Goal: Transaction & Acquisition: Purchase product/service

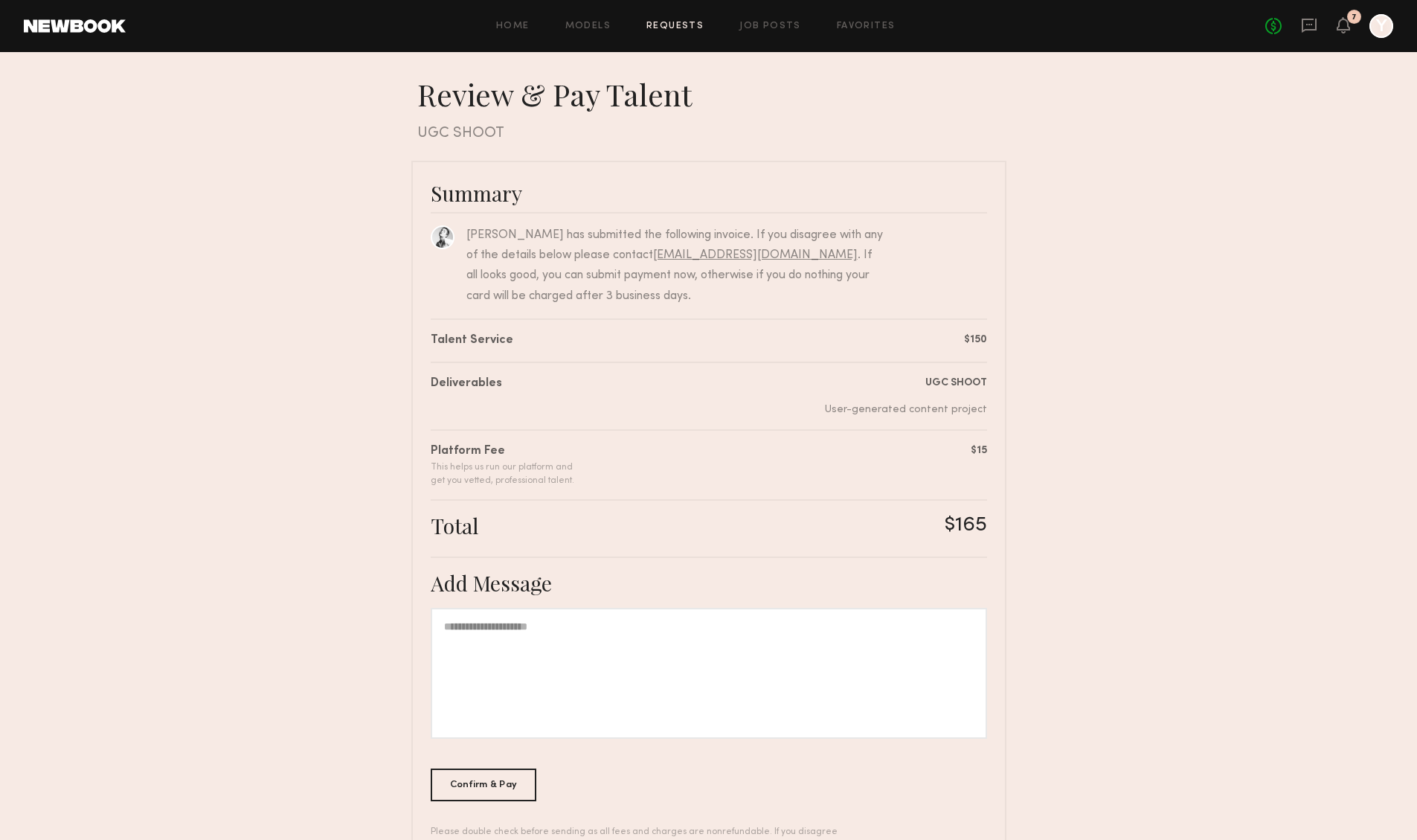
scroll to position [55, 0]
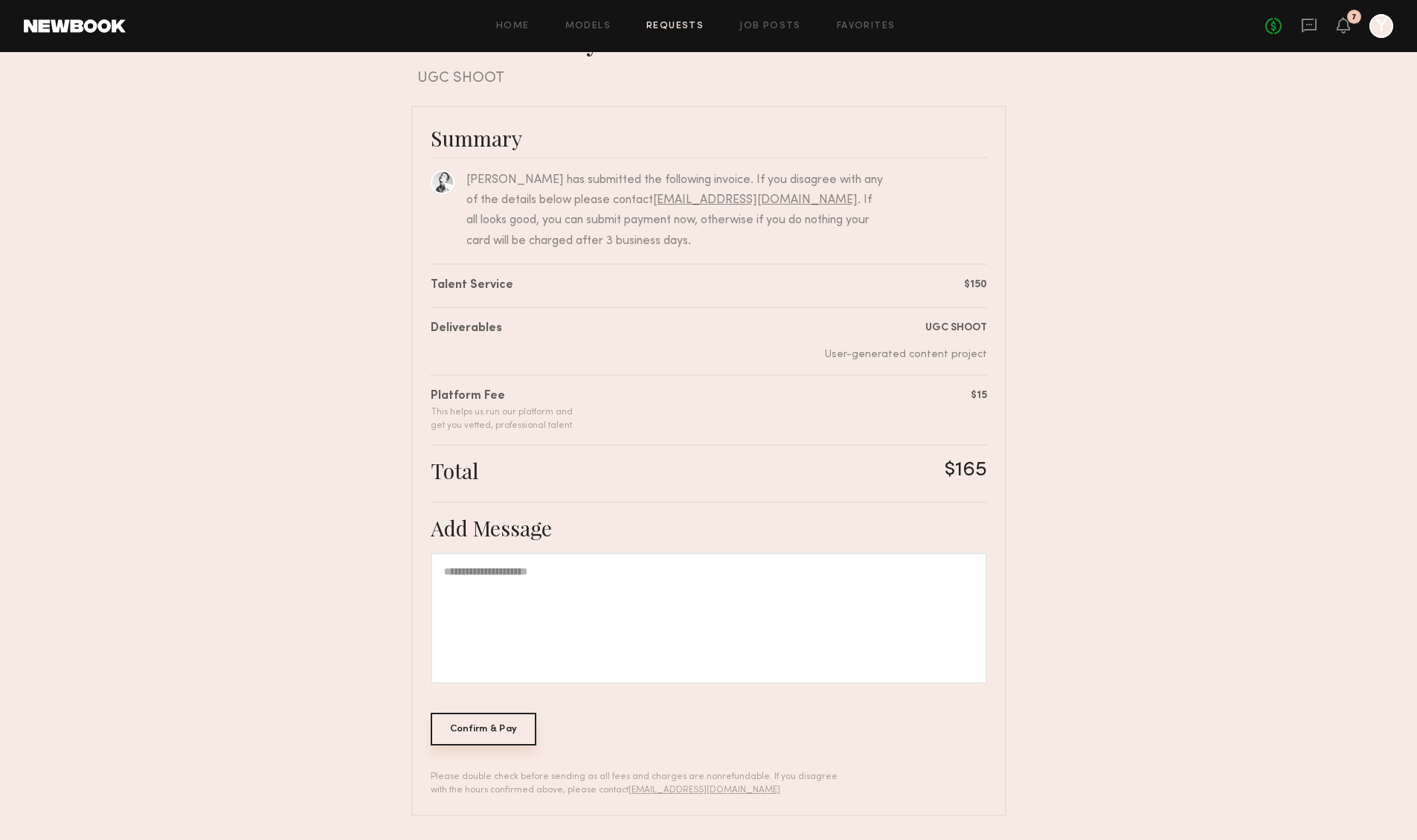
click at [504, 732] on div "Confirm & Pay" at bounding box center [484, 728] width 106 height 33
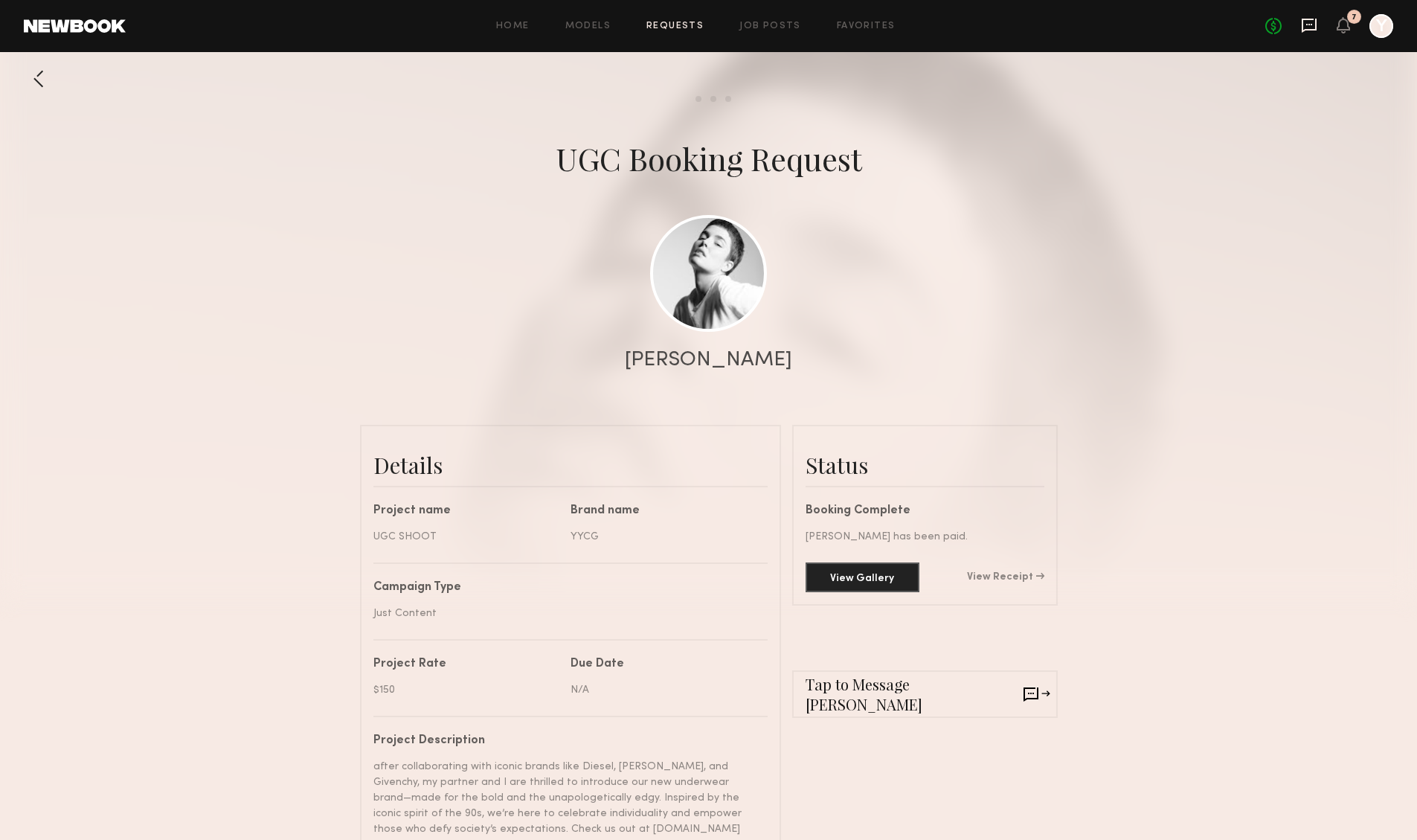
click at [1302, 26] on icon at bounding box center [1309, 26] width 15 height 14
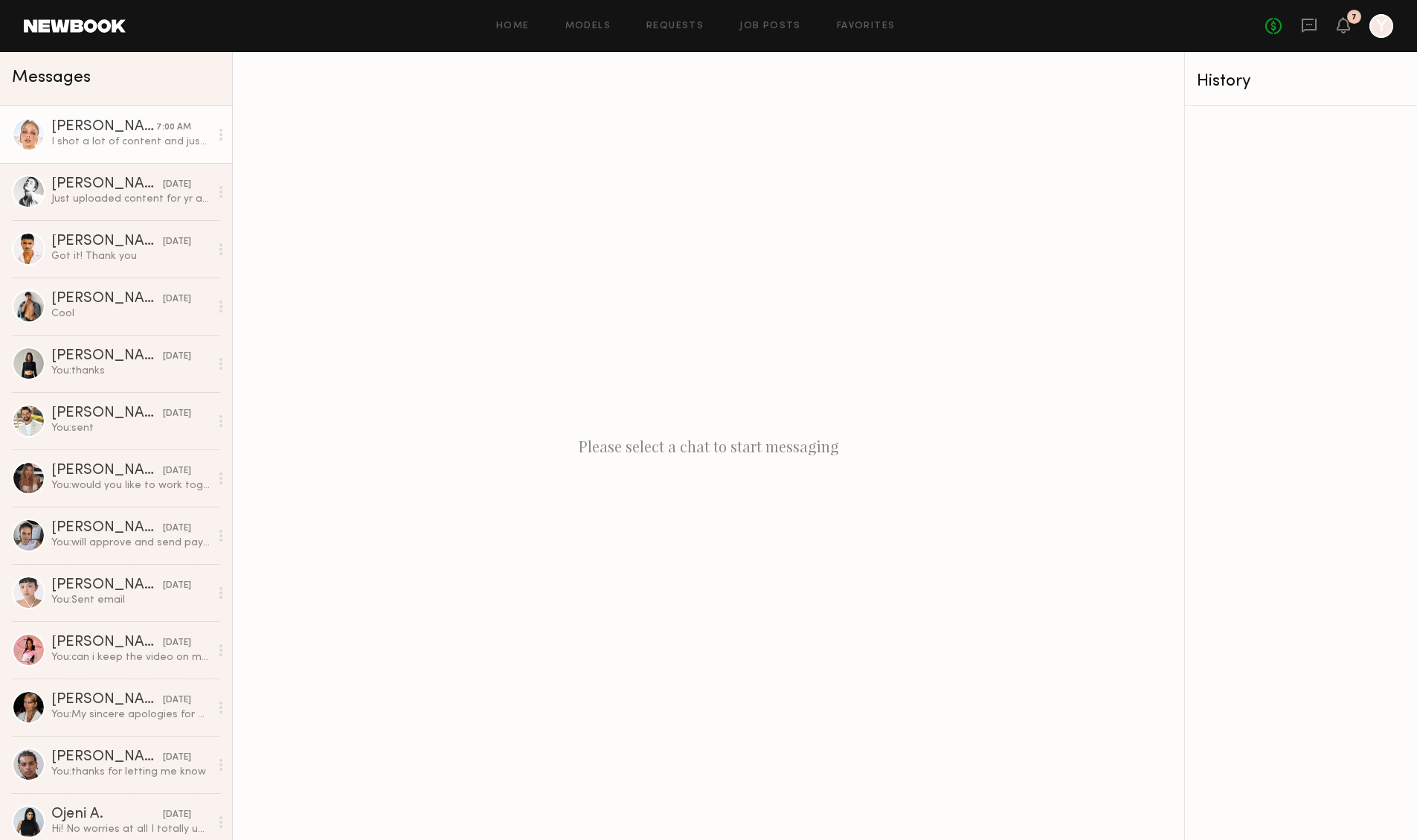
click at [103, 137] on div "I shot a lot of content and just putting it all together right now" at bounding box center [130, 142] width 159 height 14
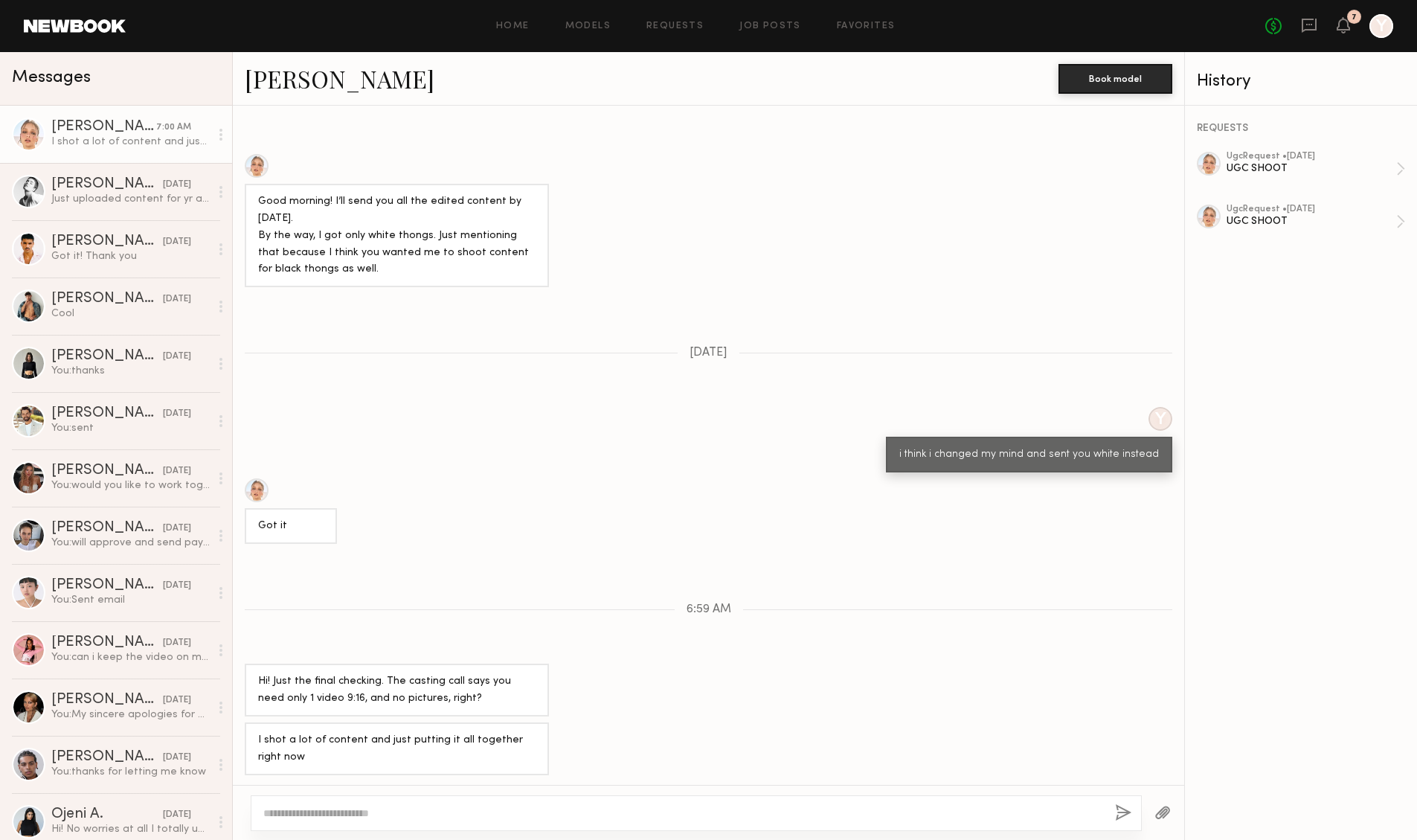
scroll to position [1050, 0]
click at [1248, 221] on div "UGC SHOOT" at bounding box center [1312, 222] width 170 height 14
click at [478, 822] on div at bounding box center [696, 813] width 891 height 36
click at [464, 820] on textarea at bounding box center [683, 813] width 840 height 15
type textarea "*"
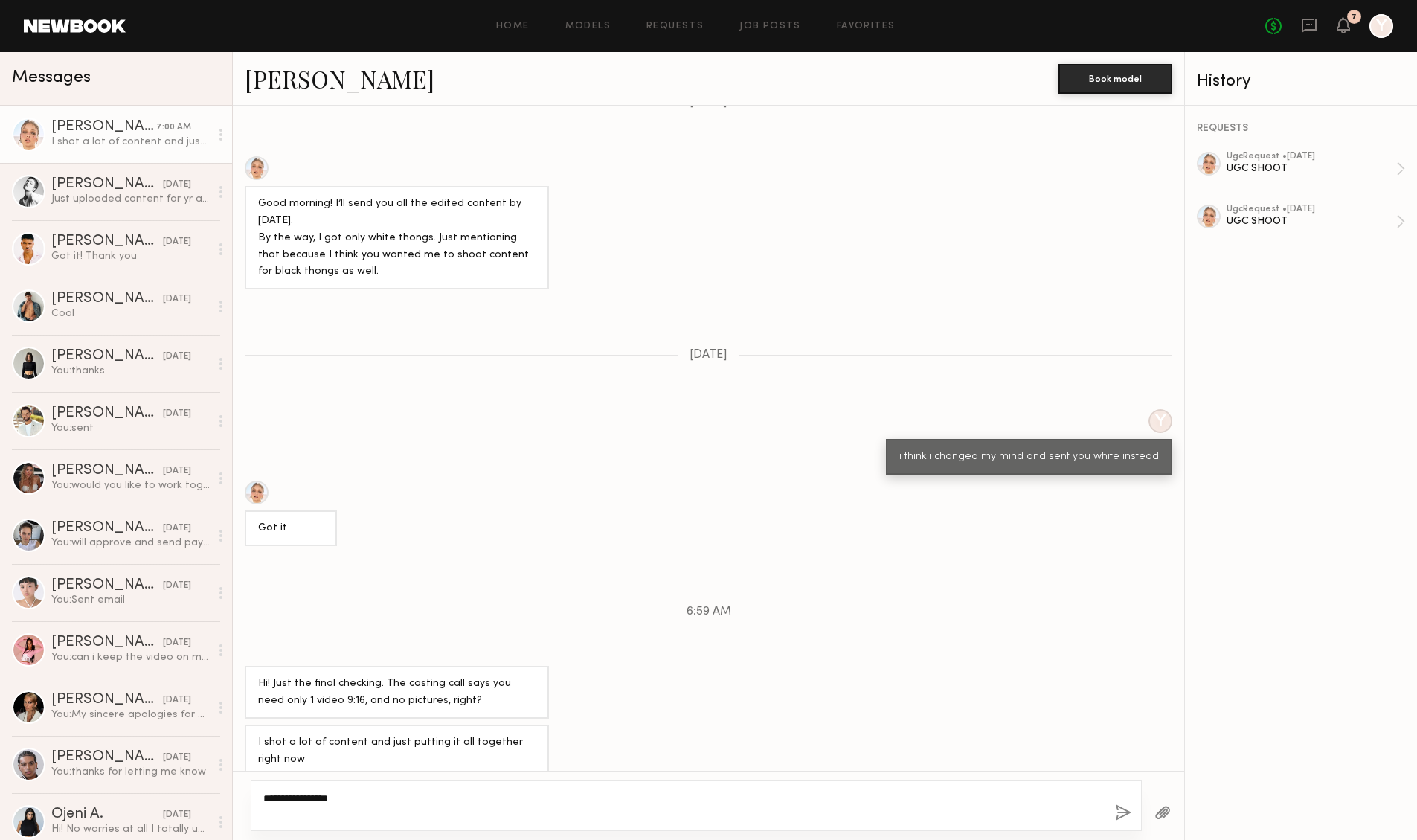
type textarea "**********"
click at [1121, 819] on button "button" at bounding box center [1123, 813] width 17 height 18
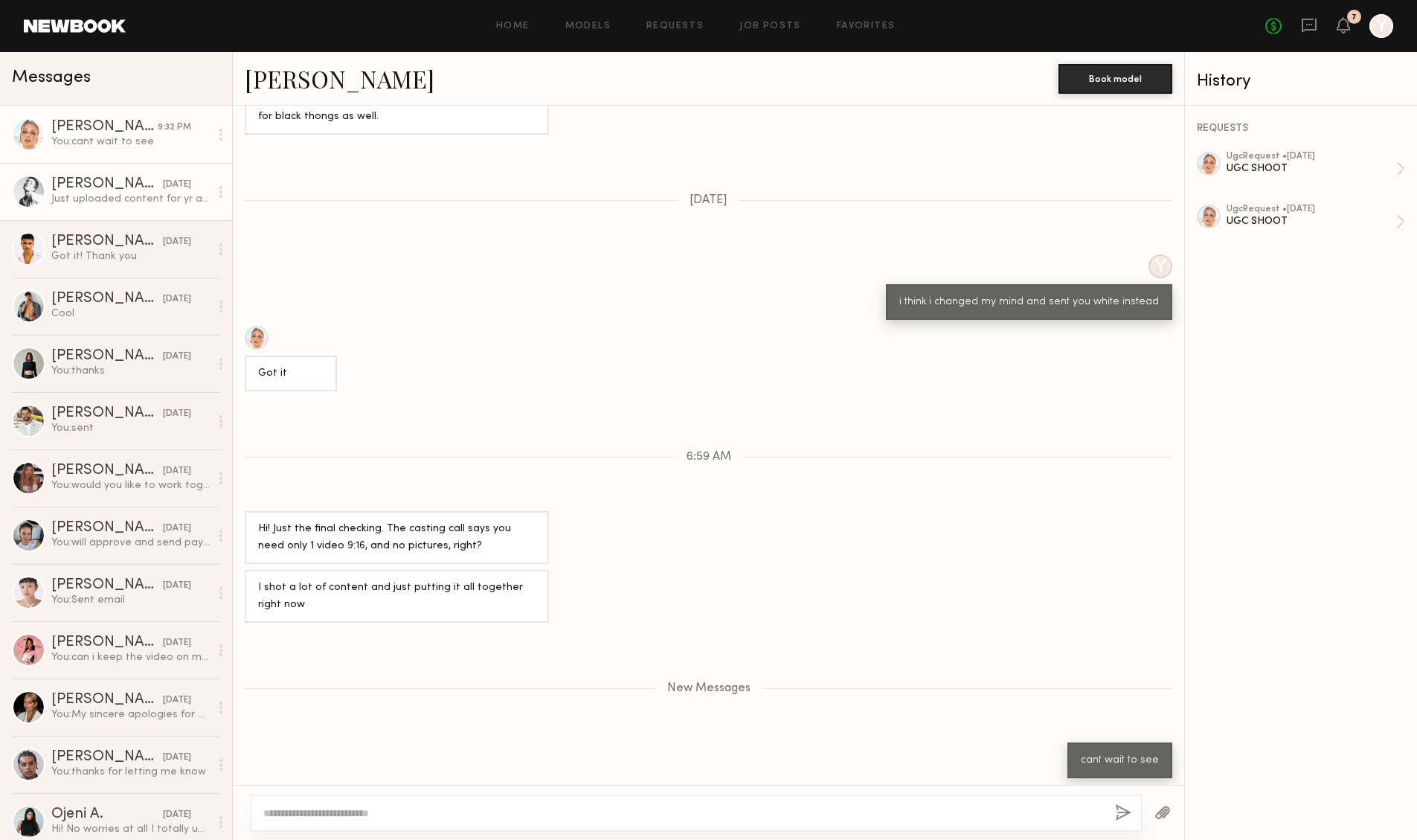
click at [128, 207] on link "[PERSON_NAME] [DATE] Just uploaded content for yr approval" at bounding box center [116, 191] width 232 height 57
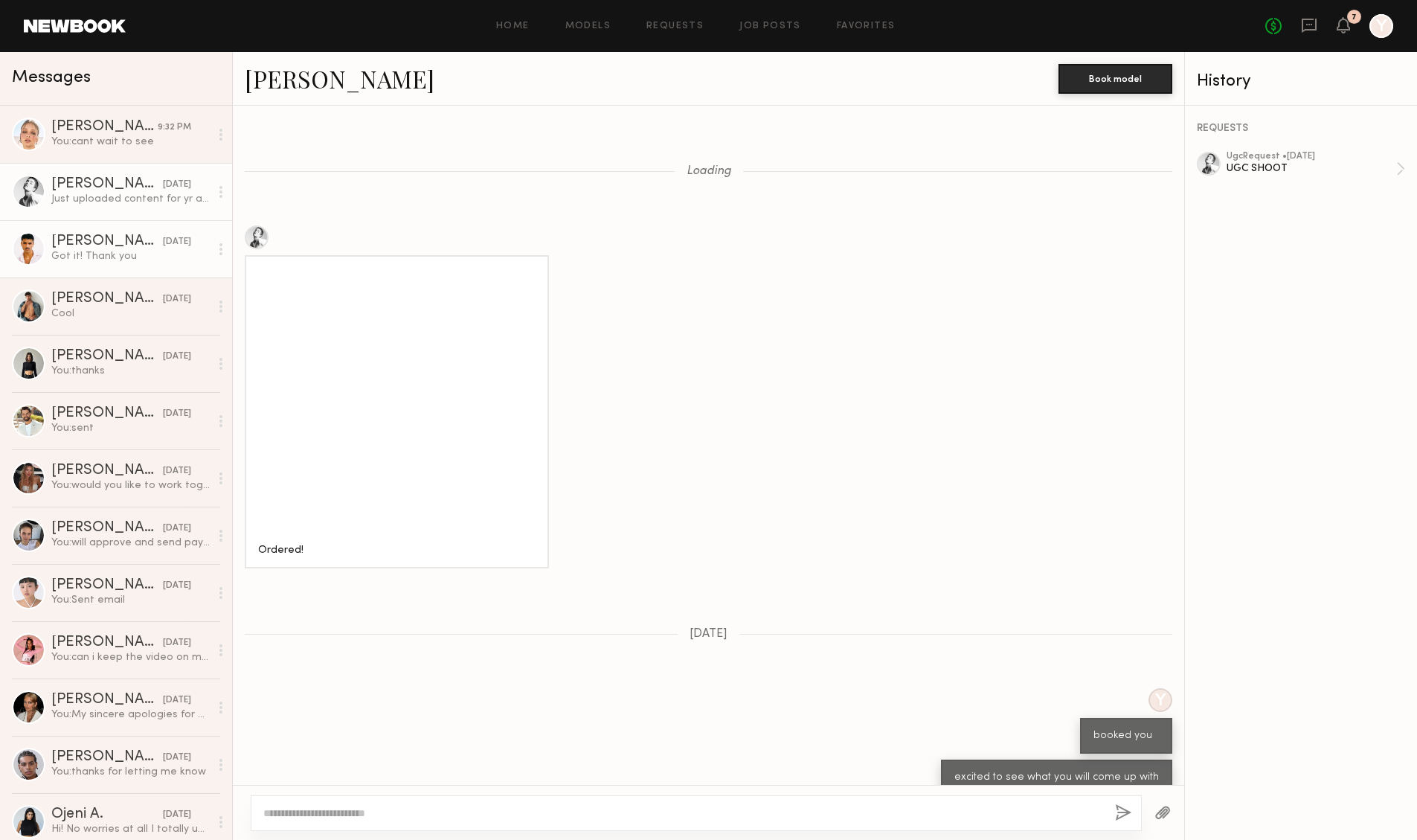
scroll to position [1048, 0]
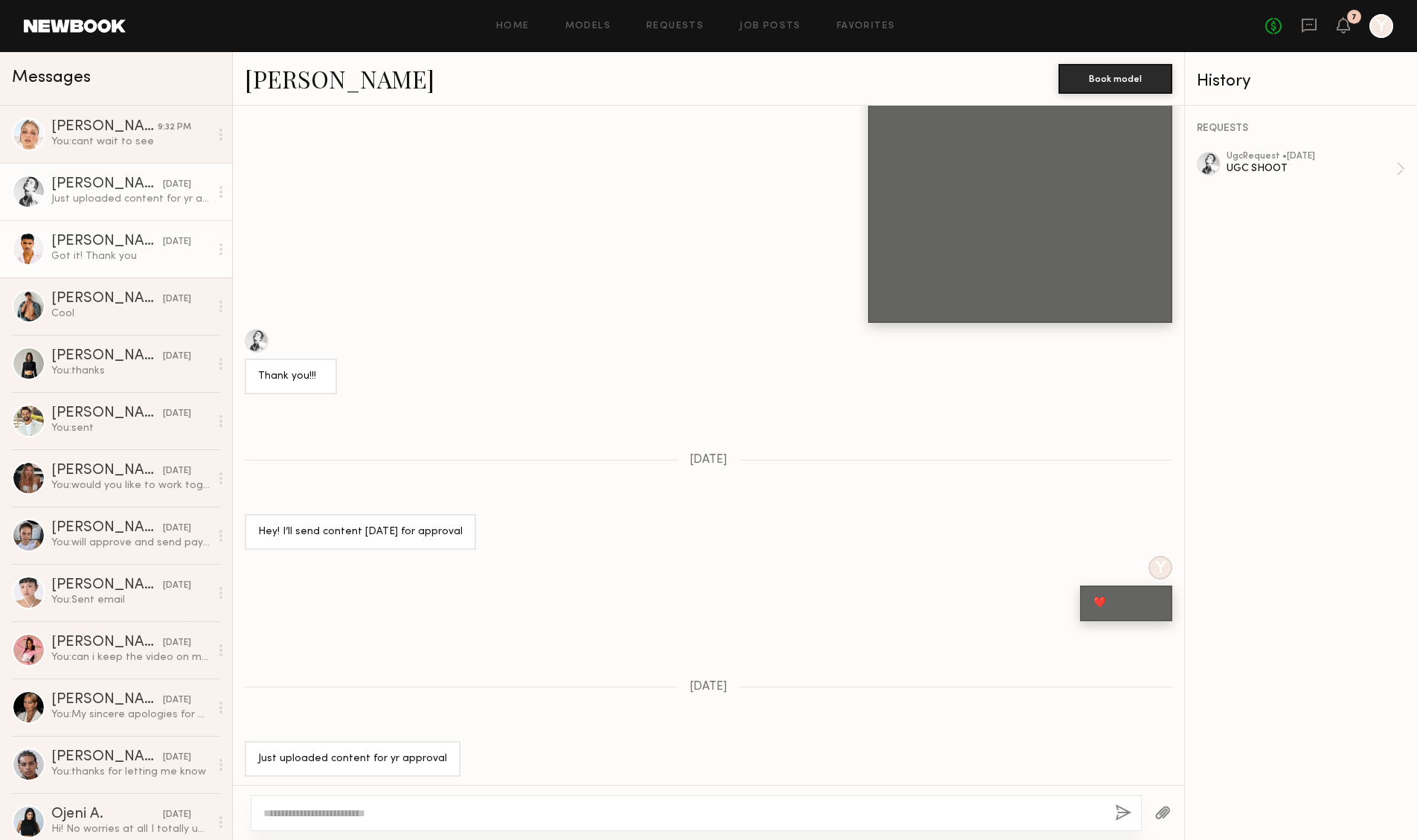
click at [105, 249] on div "Got it! Thank you" at bounding box center [130, 256] width 159 height 14
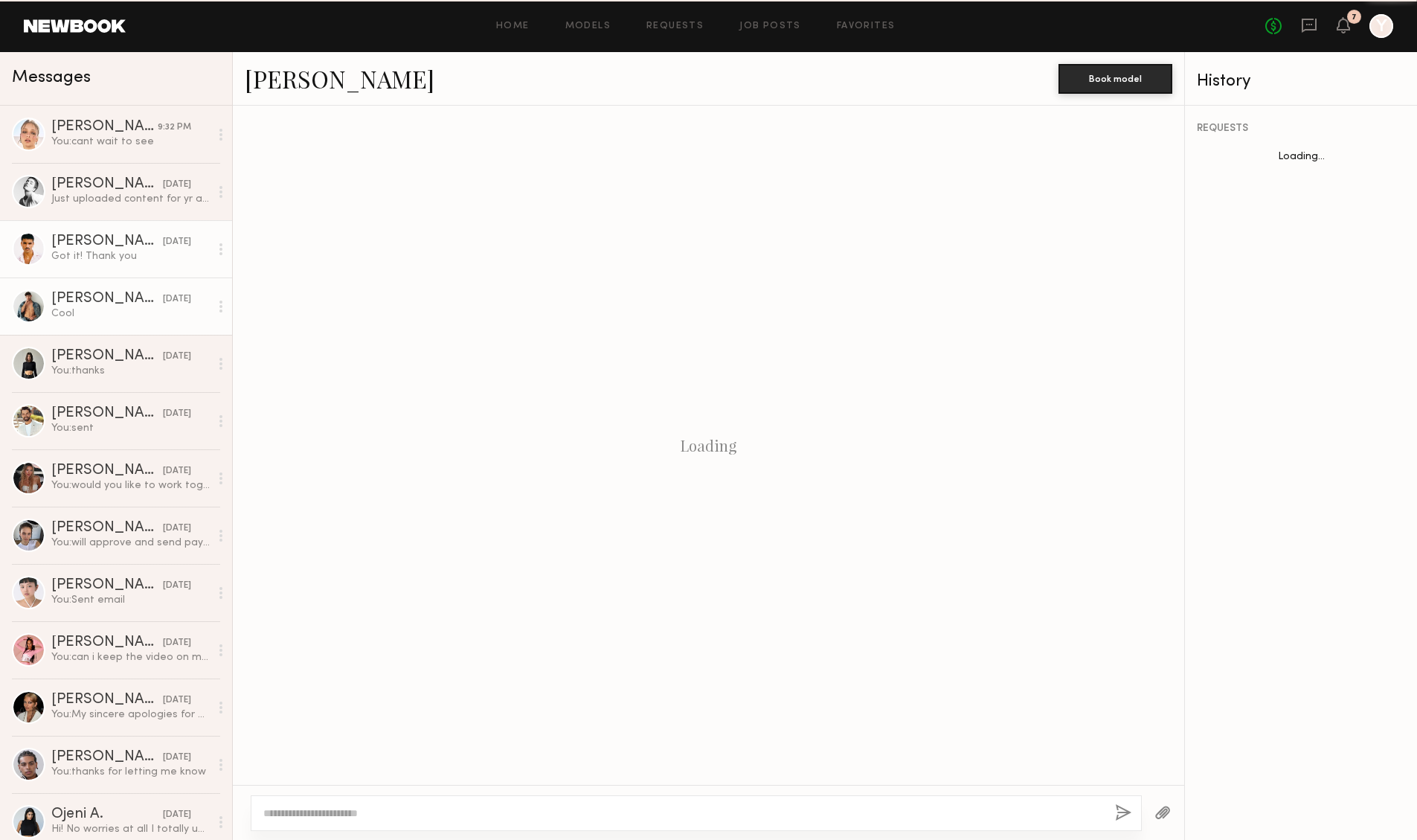
scroll to position [146, 0]
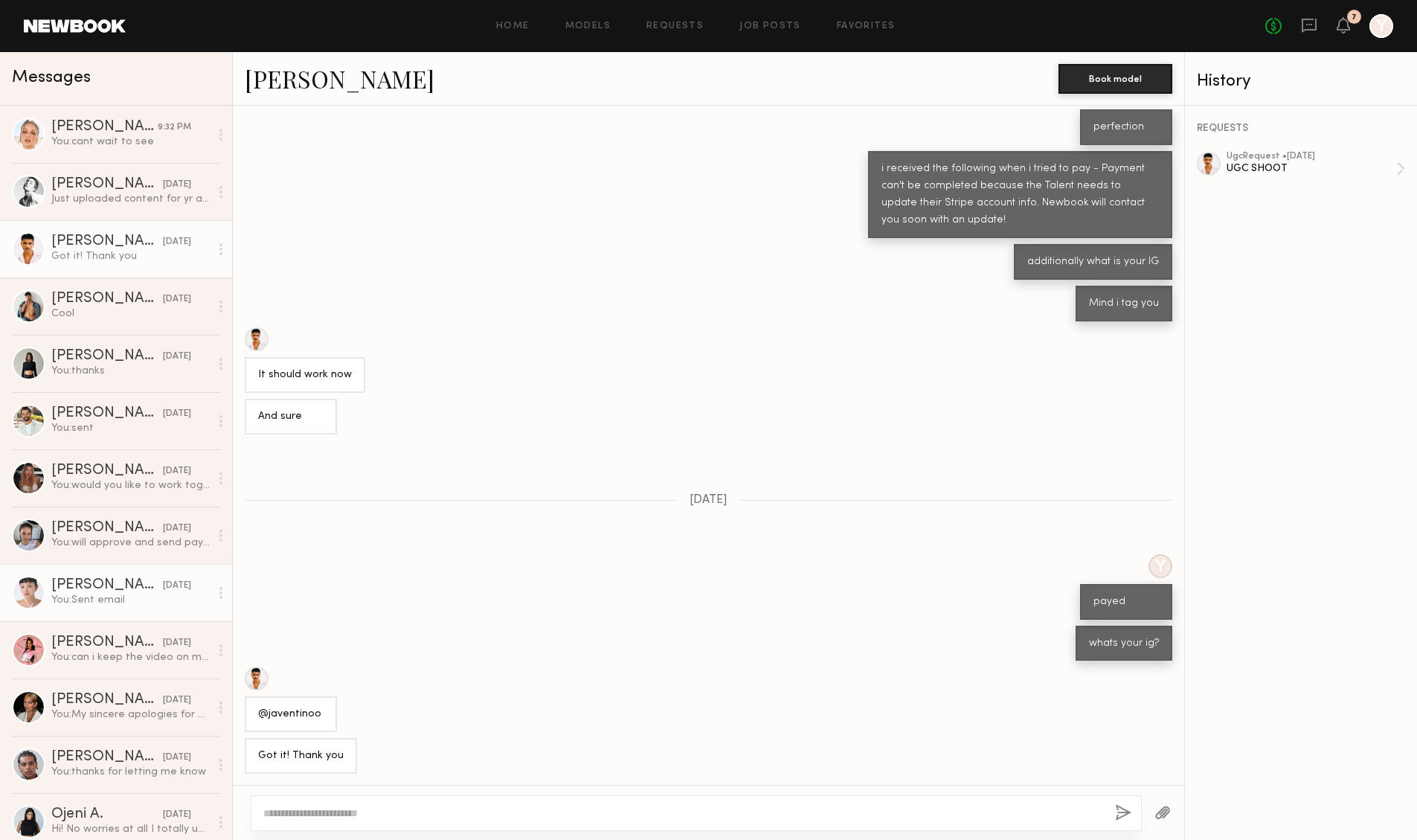
click at [130, 597] on div "You: Sent email" at bounding box center [130, 600] width 159 height 14
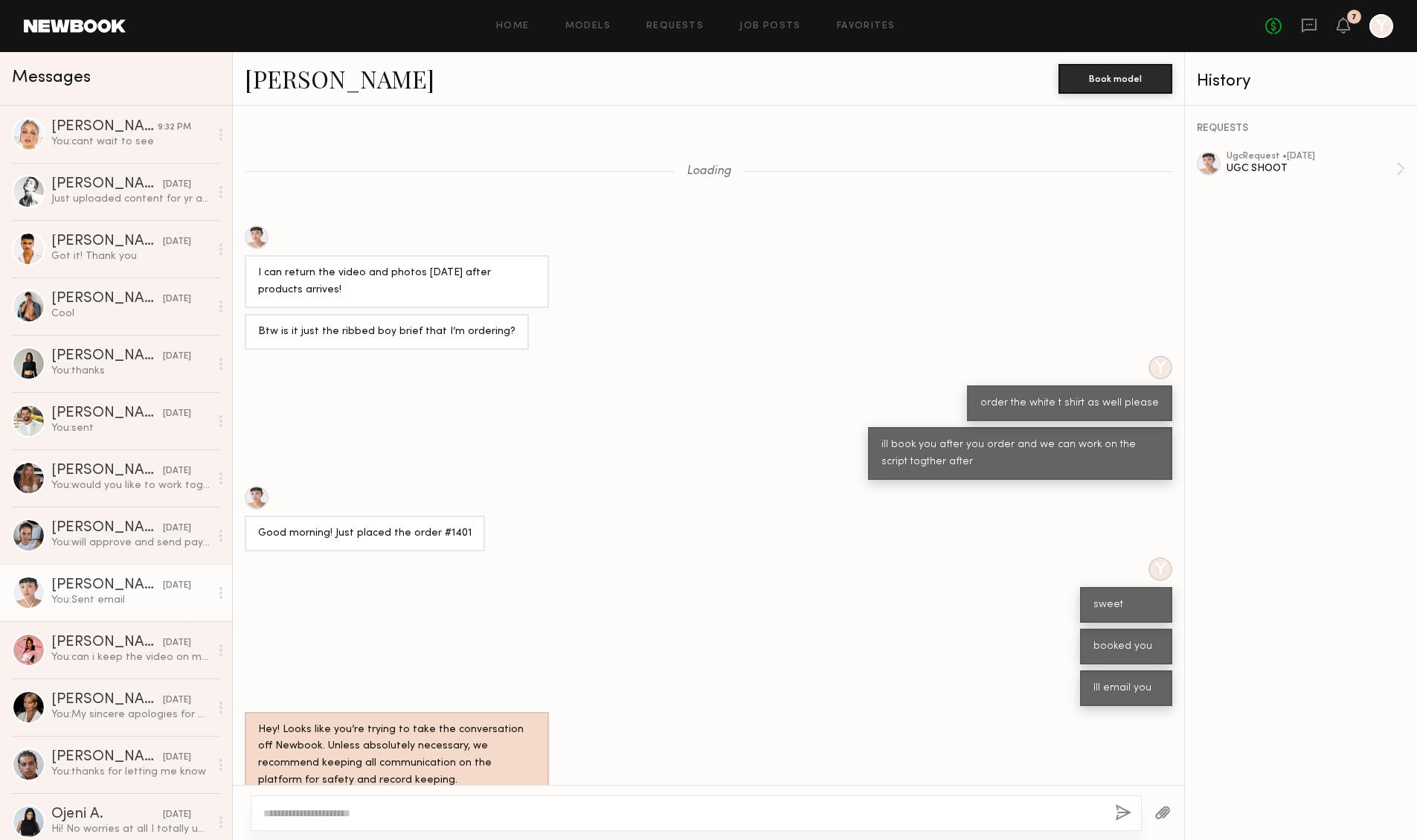
scroll to position [457, 0]
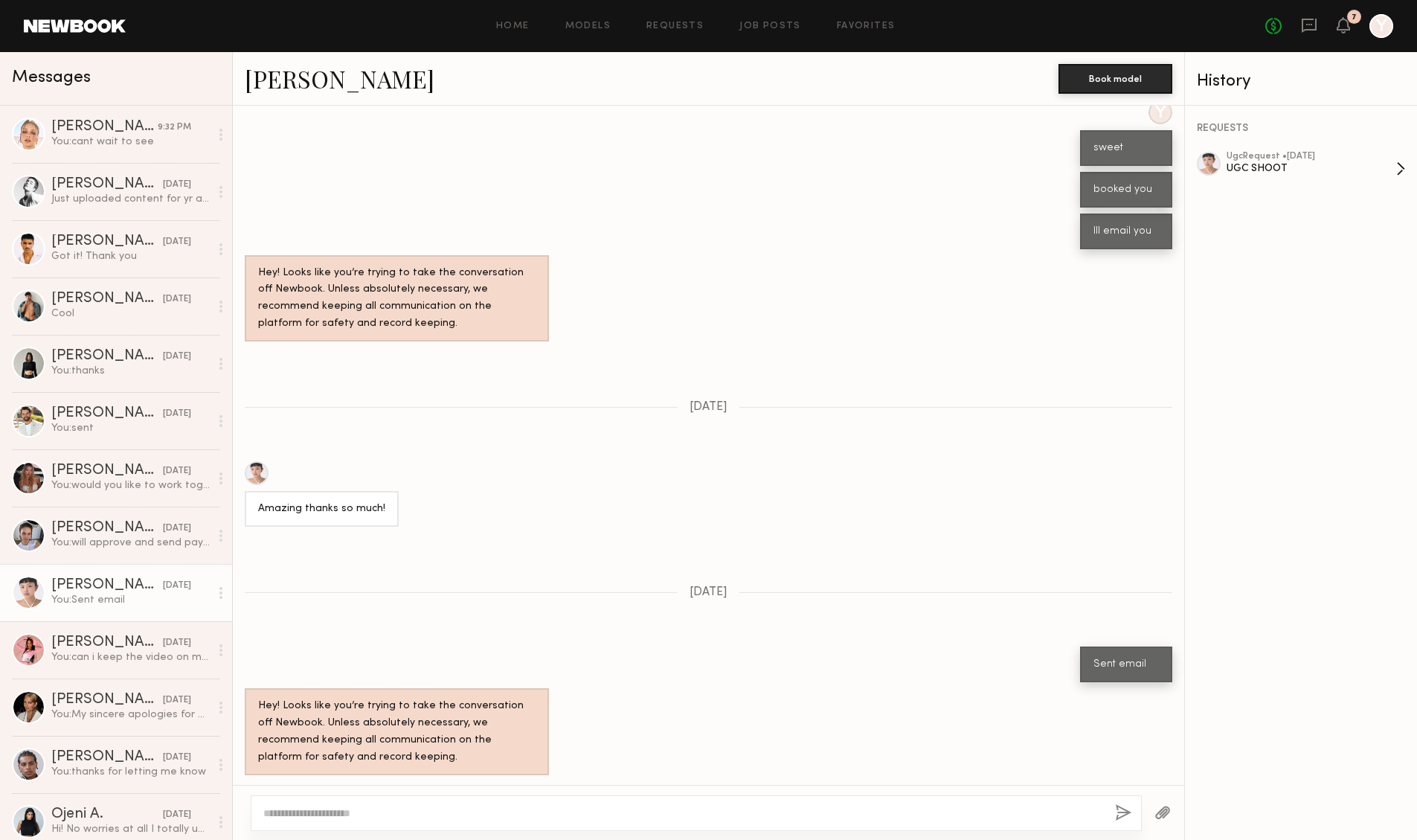
click at [1263, 168] on div "UGC SHOOT" at bounding box center [1312, 168] width 170 height 14
